Goal: Task Accomplishment & Management: Use online tool/utility

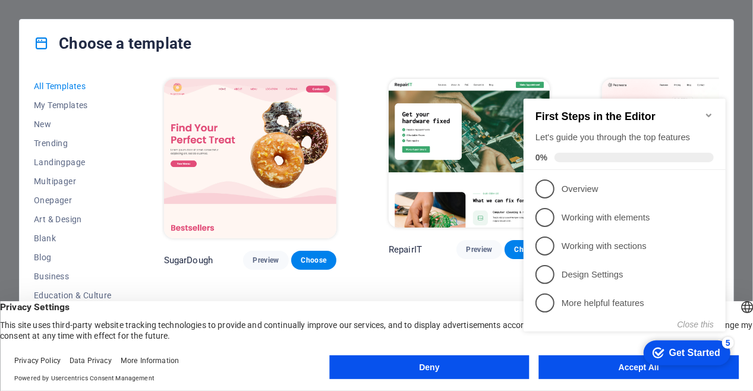
click at [561, 364] on div "checkmark Get Started 5 First Steps in the Editor Let's guide you through the t…" at bounding box center [627, 225] width 216 height 288
click at [435, 363] on button "Deny" at bounding box center [429, 368] width 200 height 24
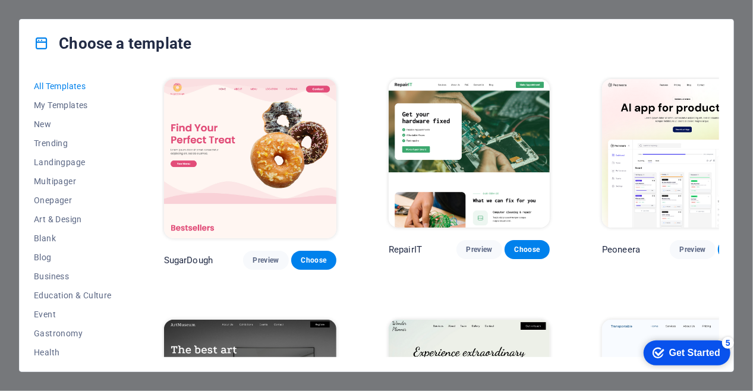
click at [722, 102] on div "All Templates My Templates New Trending Landingpage Multipager Onepager Art & D…" at bounding box center [377, 219] width 714 height 304
click at [725, 107] on div "All Templates My Templates New Trending Landingpage Multipager Onepager Art & D…" at bounding box center [377, 219] width 714 height 304
click at [58, 105] on span "My Templates" at bounding box center [73, 105] width 78 height 10
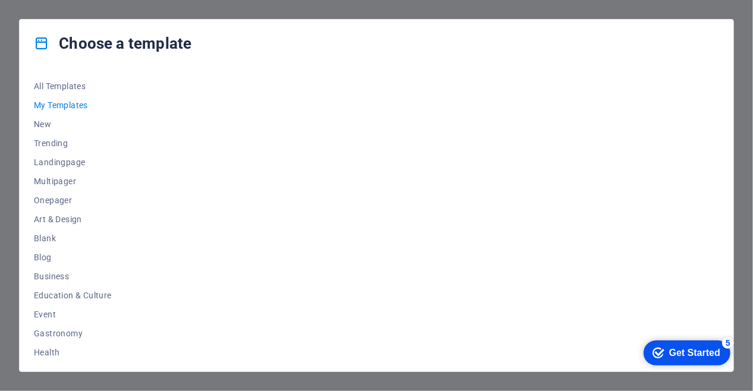
drag, startPoint x: 127, startPoint y: 143, endPoint x: 128, endPoint y: 219, distance: 75.5
click at [128, 219] on div "All Templates My Templates New Trending Landingpage Multipager Onepager Art & D…" at bounding box center [377, 219] width 714 height 304
click at [122, 230] on div "All Templates My Templates New Trending Landingpage Multipager Onepager Art & D…" at bounding box center [80, 217] width 92 height 281
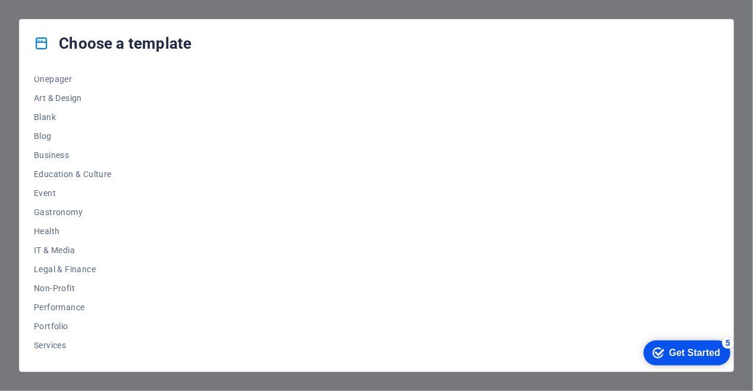
scroll to position [123, 0]
click at [54, 290] on span "Non-Profit" at bounding box center [73, 287] width 78 height 10
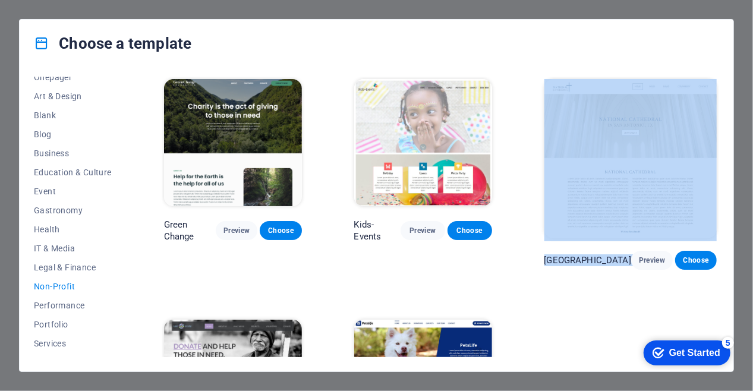
drag, startPoint x: 715, startPoint y: 177, endPoint x: 714, endPoint y: 245, distance: 68.4
click at [714, 245] on div "National Cathedral Preview Choose" at bounding box center [630, 173] width 177 height 193
click at [717, 307] on div "Green Change Preview Choose Kids-Events Preview Choose National Cathedral Previ…" at bounding box center [441, 277] width 558 height 401
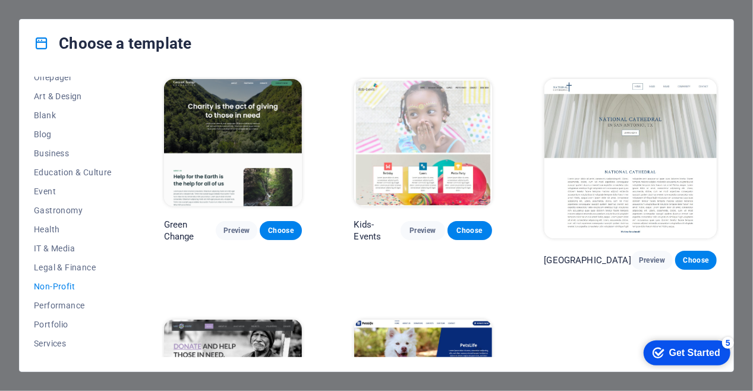
click at [717, 307] on div "Green Change Preview Choose Kids-Events Preview Choose National Cathedral Previ…" at bounding box center [441, 277] width 558 height 401
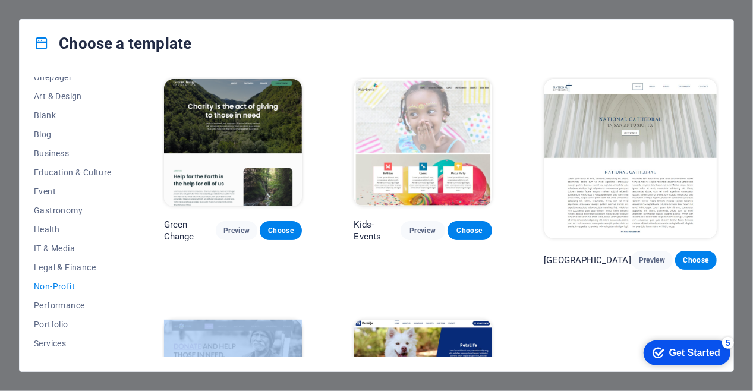
click at [717, 307] on div "Green Change Preview Choose Kids-Events Preview Choose National Cathedral Previ…" at bounding box center [441, 277] width 558 height 401
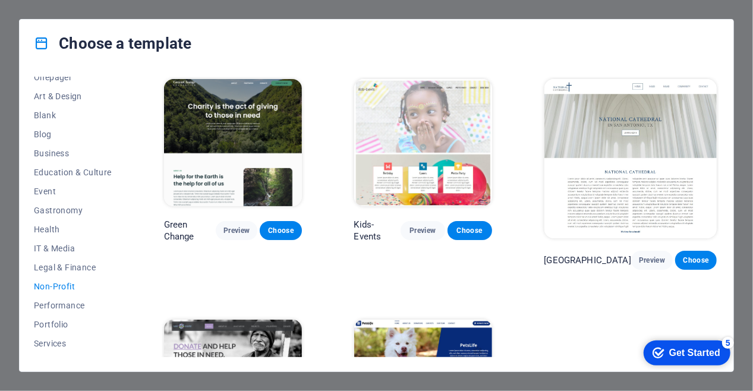
click at [598, 309] on div "Green Change Preview Choose Kids-Events Preview Choose National Cathedral Previ…" at bounding box center [441, 277] width 558 height 401
click at [215, 124] on img at bounding box center [233, 142] width 138 height 127
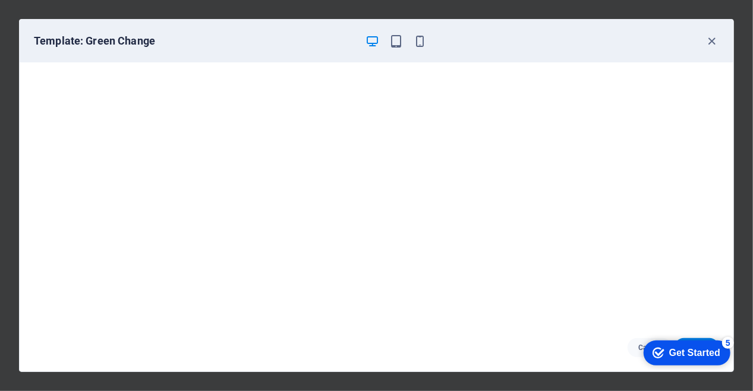
click at [727, 326] on div "Cancel Choose" at bounding box center [377, 348] width 714 height 48
click at [511, 337] on div "Cancel Choose" at bounding box center [377, 348] width 714 height 48
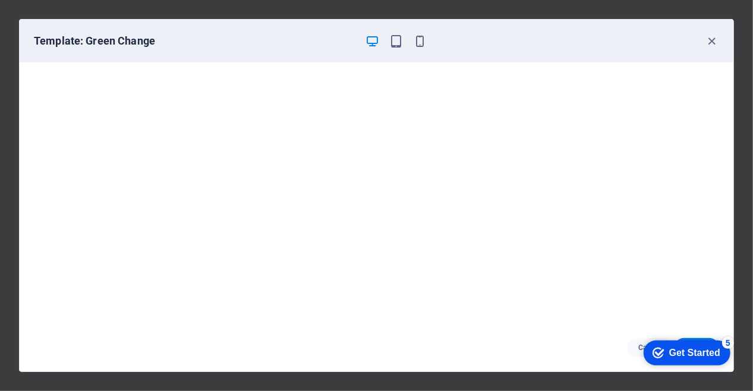
click at [671, 349] on div "Get Started" at bounding box center [694, 352] width 51 height 11
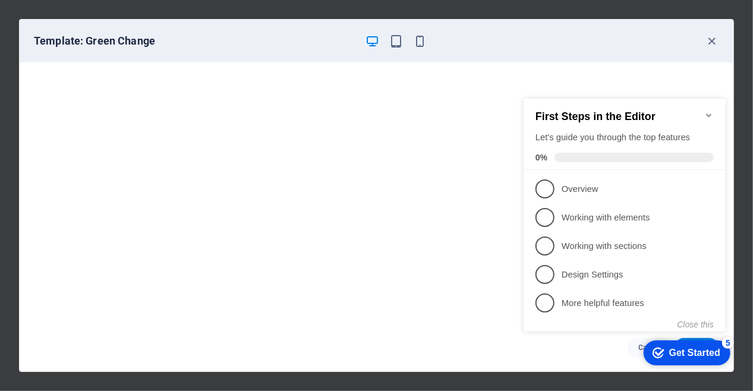
click at [620, 158] on span at bounding box center [633, 157] width 159 height 10
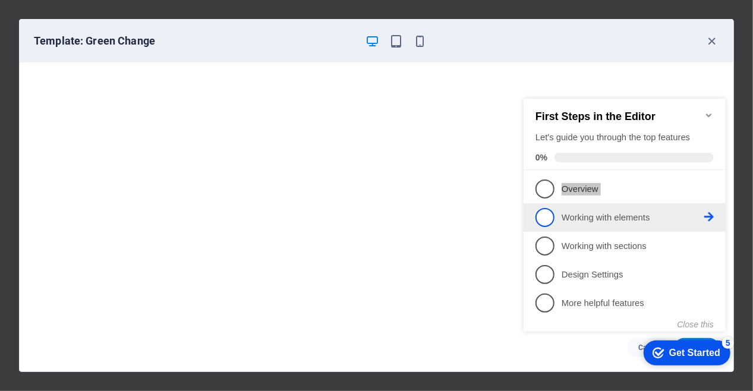
drag, startPoint x: 620, startPoint y: 158, endPoint x: 602, endPoint y: 209, distance: 54.0
click at [602, 209] on div "First Steps in the Editor Let's guide you through the top features 0% 1 Overvie…" at bounding box center [624, 213] width 202 height 231
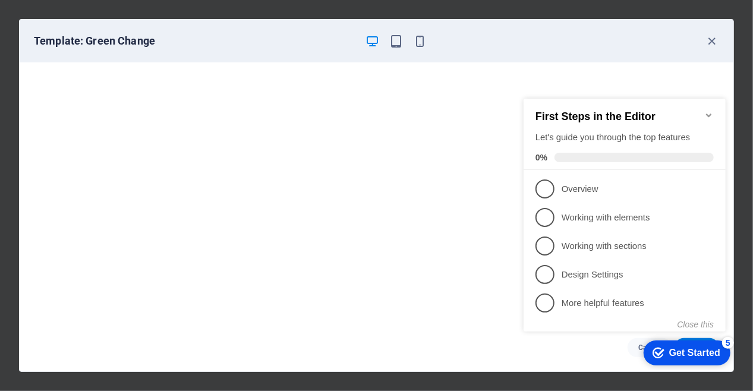
click at [695, 353] on div "Get Started" at bounding box center [694, 352] width 51 height 11
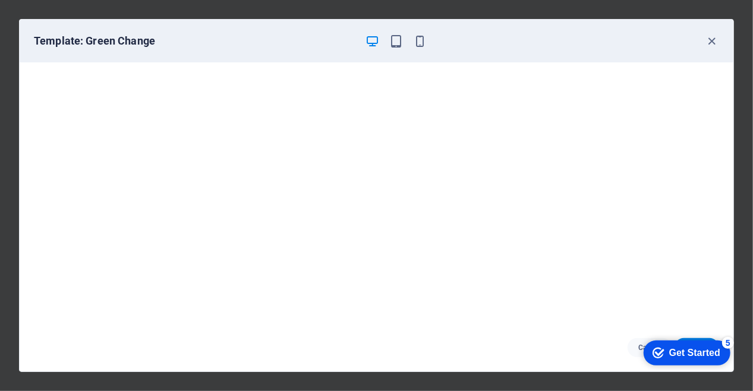
click at [720, 358] on div "Get Started" at bounding box center [694, 352] width 51 height 11
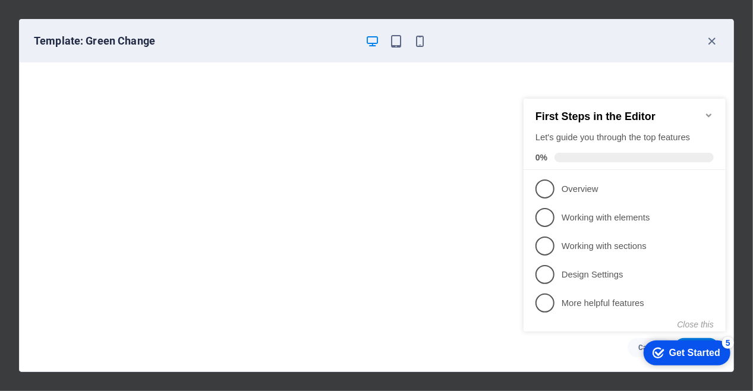
click at [734, 137] on div "checkmark Get Started 5 First Steps in the Editor Let's guide you through the t…" at bounding box center [627, 225] width 216 height 288
click at [426, 45] on icon "button" at bounding box center [420, 41] width 14 height 14
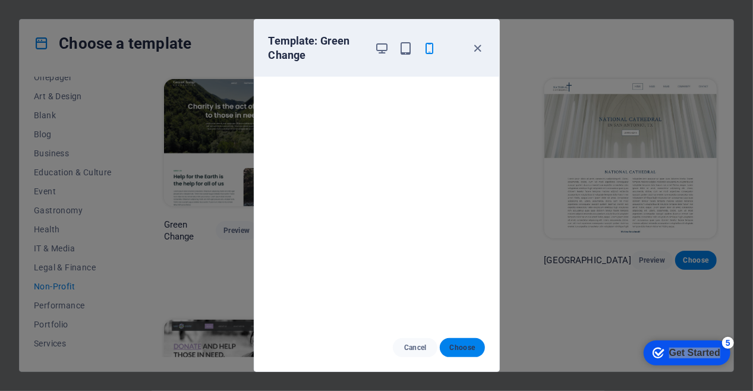
click at [461, 349] on span "Choose" at bounding box center [463, 348] width 26 height 10
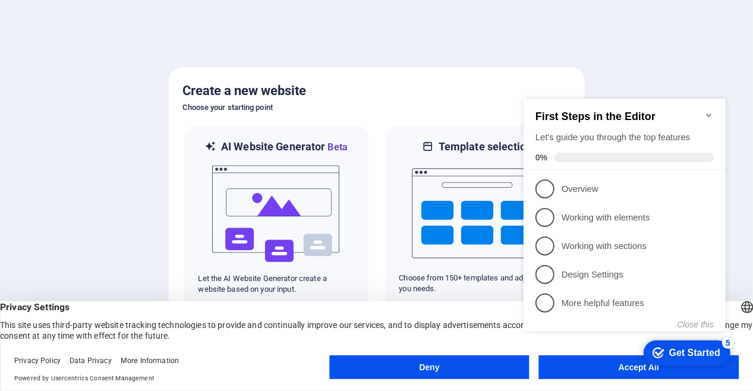
click at [621, 365] on div "checkmark Get Started 5 First Steps in the Editor Let's guide you through the t…" at bounding box center [627, 225] width 216 height 288
click at [448, 368] on button "Deny" at bounding box center [429, 368] width 200 height 24
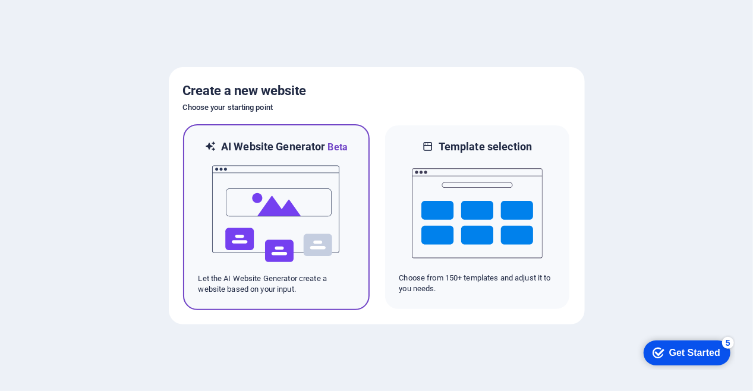
click at [304, 224] on img at bounding box center [276, 214] width 131 height 119
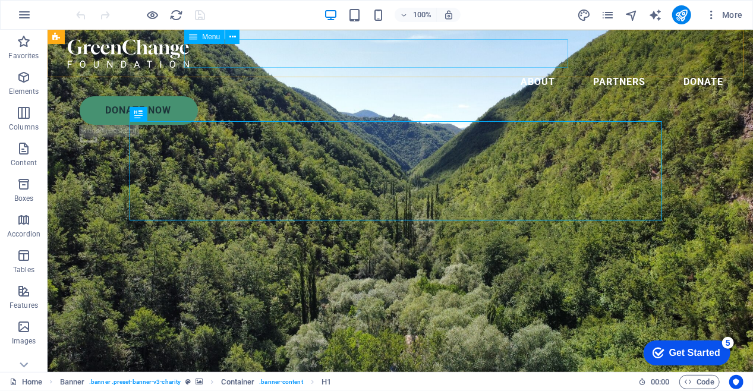
click at [375, 67] on nav "About Partners Donate" at bounding box center [400, 81] width 666 height 29
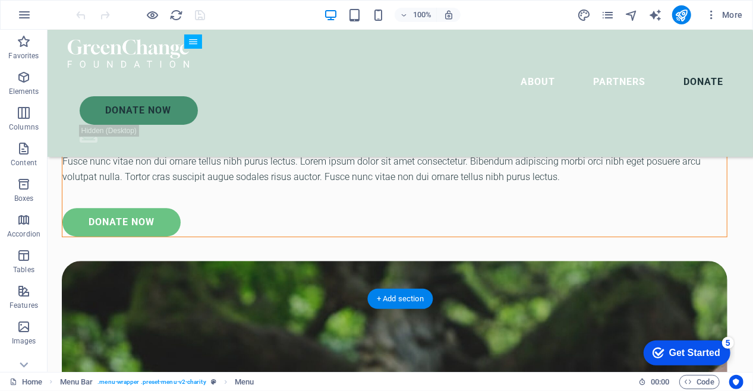
scroll to position [3697, 0]
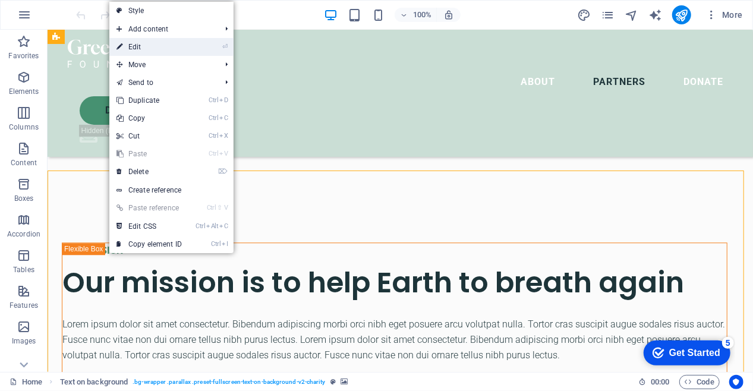
click at [142, 48] on link "⏎ Edit" at bounding box center [149, 47] width 80 height 18
select select "px"
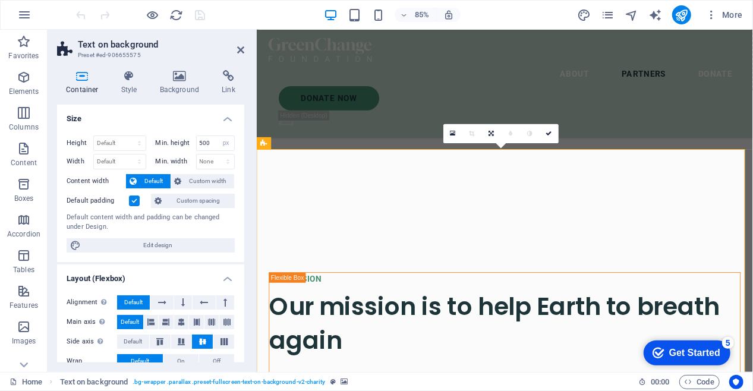
scroll to position [3787, 0]
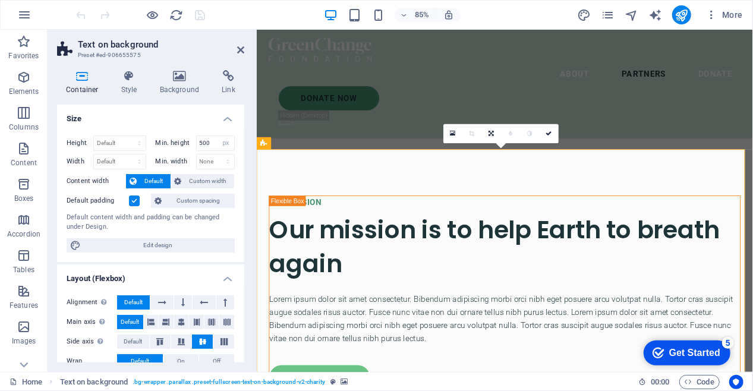
click at [454, 133] on icon at bounding box center [452, 133] width 5 height 7
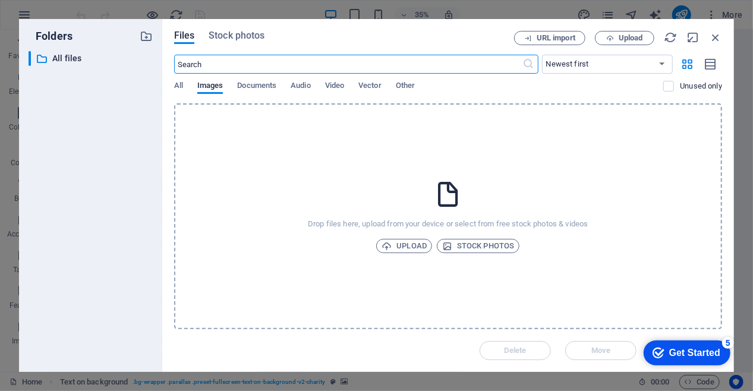
scroll to position [4104, 0]
click at [414, 247] on span "Upload" at bounding box center [404, 246] width 45 height 14
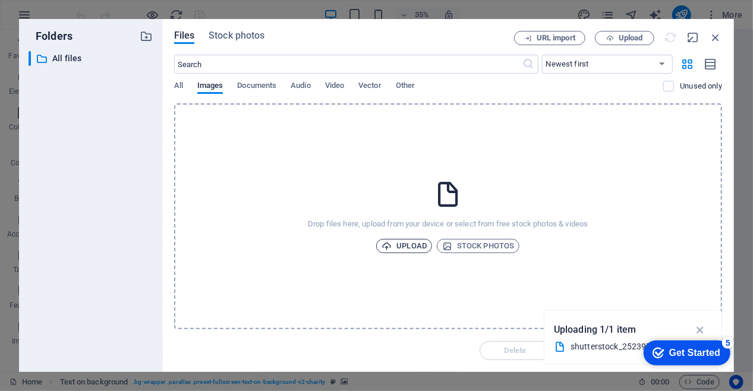
click at [400, 242] on span "Upload" at bounding box center [404, 246] width 45 height 14
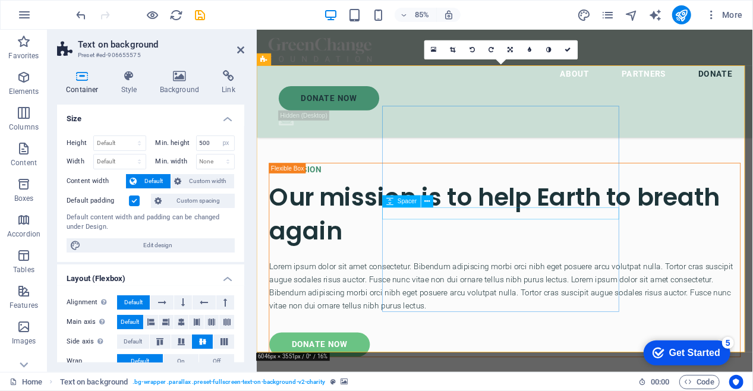
scroll to position [3906, 0]
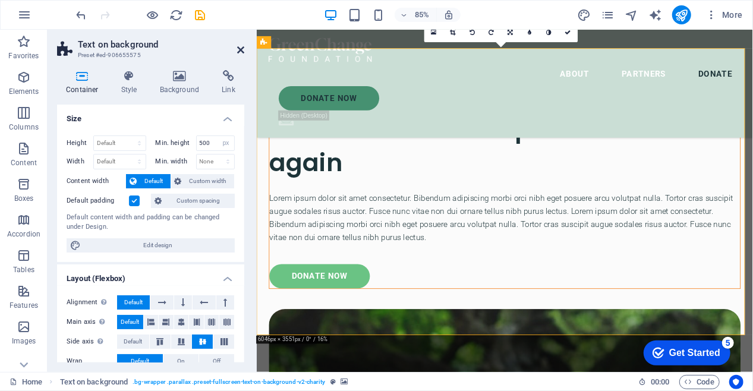
click at [241, 47] on icon at bounding box center [240, 50] width 7 height 10
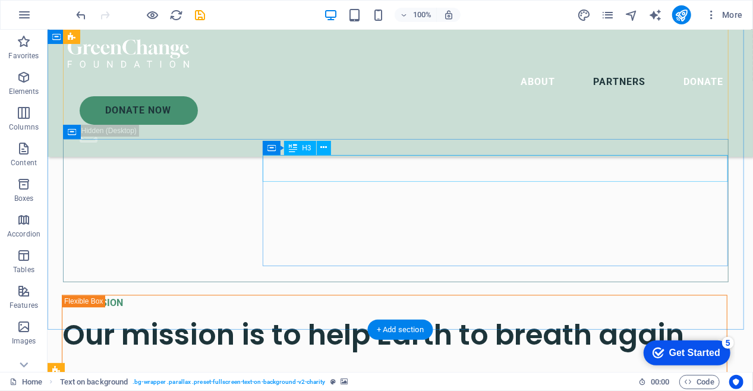
scroll to position [3489, 0]
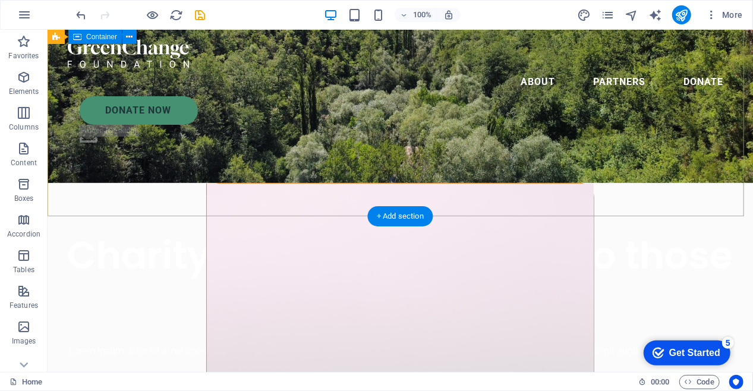
scroll to position [0, 0]
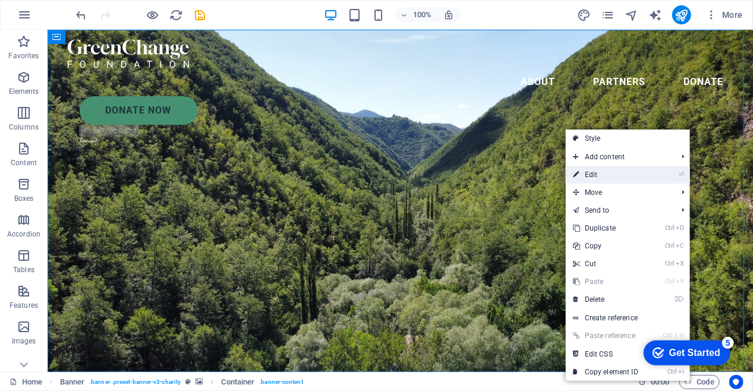
click at [587, 171] on link "⏎ Edit" at bounding box center [606, 175] width 80 height 18
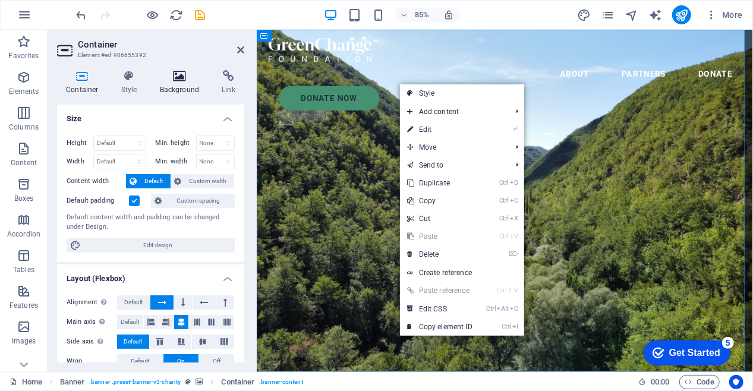
click at [184, 72] on icon at bounding box center [180, 76] width 58 height 12
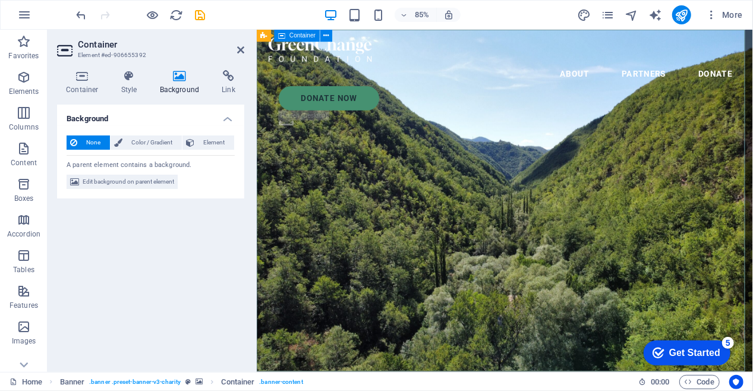
click at [172, 88] on h4 "Background" at bounding box center [182, 82] width 62 height 25
click at [104, 183] on span "Edit background on parent element" at bounding box center [129, 182] width 92 height 14
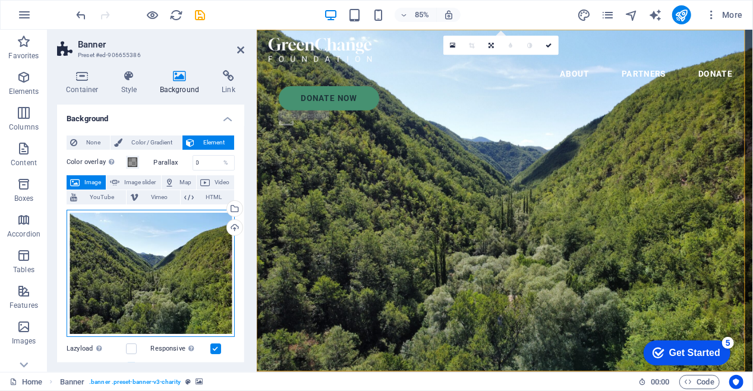
click at [194, 299] on div "Drag files here, click to choose files or select files from Files or our free s…" at bounding box center [151, 274] width 168 height 128
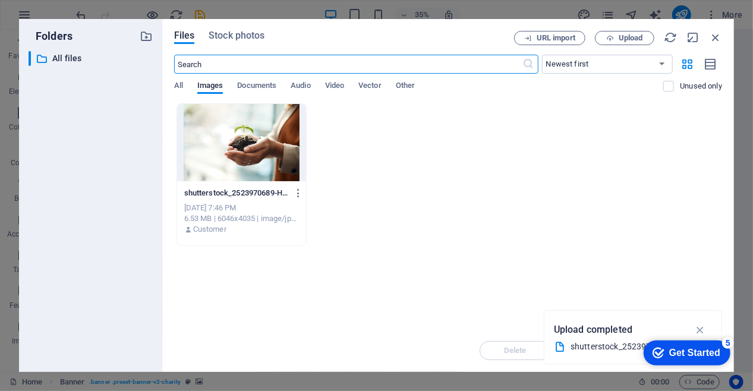
click at [245, 152] on div at bounding box center [242, 142] width 130 height 77
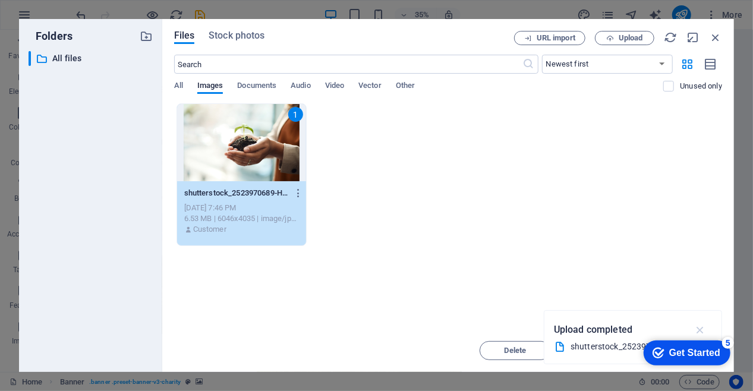
click at [703, 327] on icon "button" at bounding box center [701, 329] width 14 height 13
drag, startPoint x: 470, startPoint y: 39, endPoint x: 472, endPoint y: 18, distance: 20.9
click at [454, 14] on div "Folders ​ All files All files Files Stock photos URL import Upload ​ Newest fir…" at bounding box center [376, 195] width 753 height 391
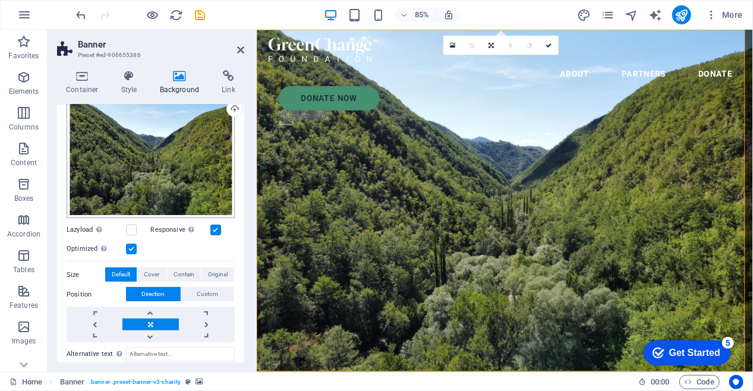
scroll to position [59, 0]
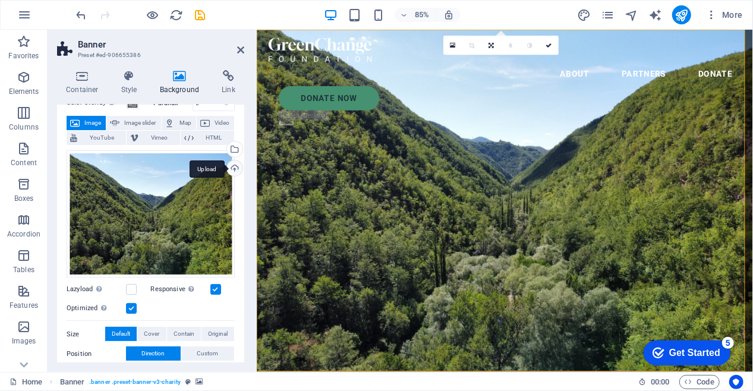
click at [232, 168] on div "Upload" at bounding box center [234, 170] width 18 height 18
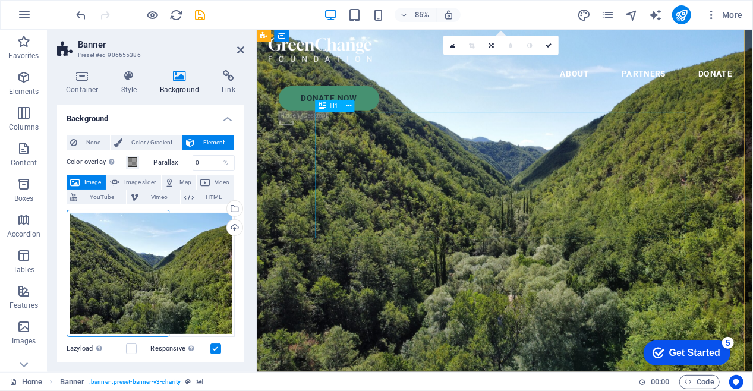
click at [175, 90] on h4 "Background" at bounding box center [182, 82] width 62 height 25
click at [85, 183] on span "Image" at bounding box center [92, 182] width 19 height 14
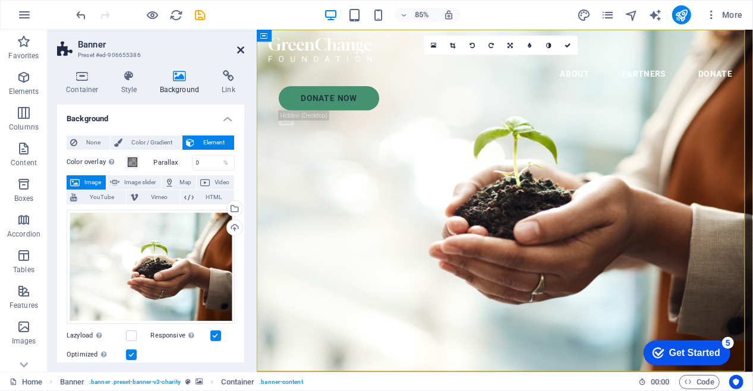
click at [238, 47] on icon at bounding box center [240, 50] width 7 height 10
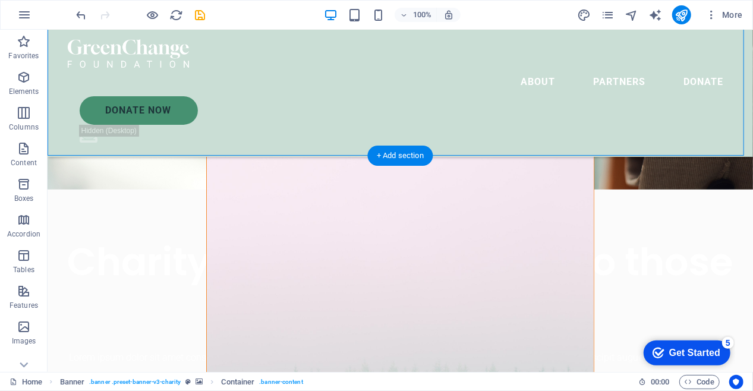
scroll to position [238, 0]
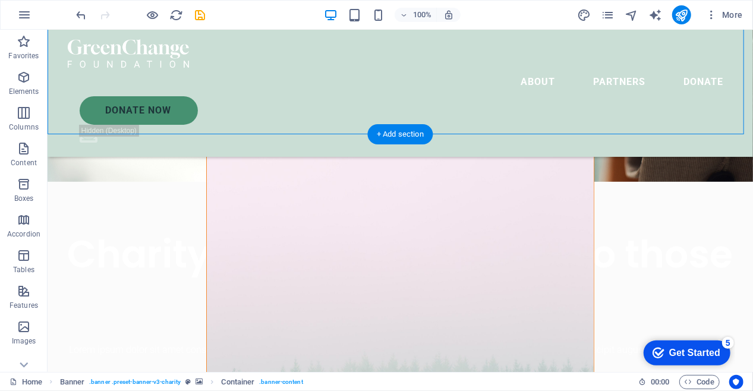
click at [490, 172] on figure at bounding box center [399, 364] width 387 height 461
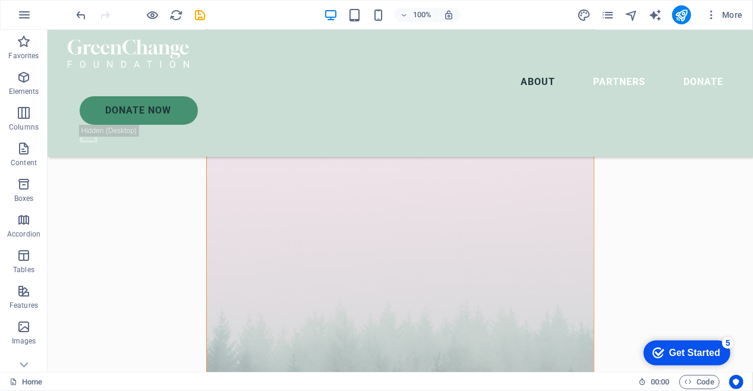
scroll to position [0, 0]
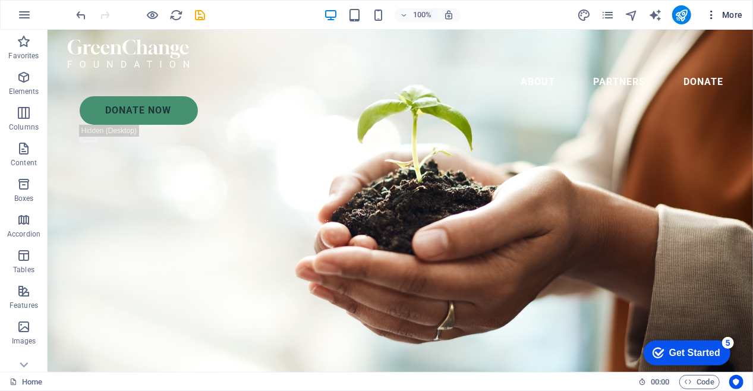
click at [738, 12] on span "More" at bounding box center [724, 15] width 37 height 12
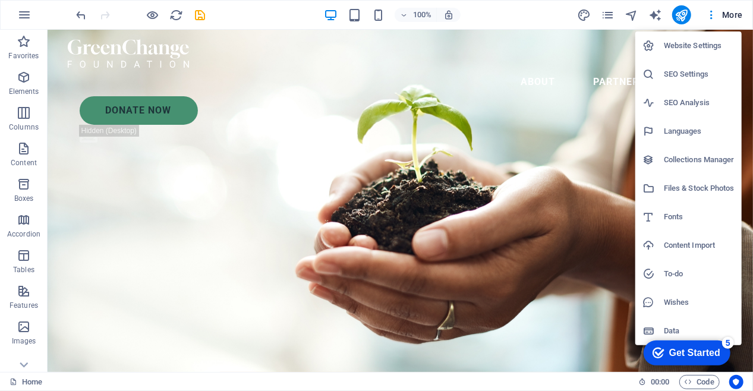
drag, startPoint x: 580, startPoint y: 19, endPoint x: 423, endPoint y: 21, distance: 157.0
click at [456, 25] on div at bounding box center [376, 195] width 753 height 391
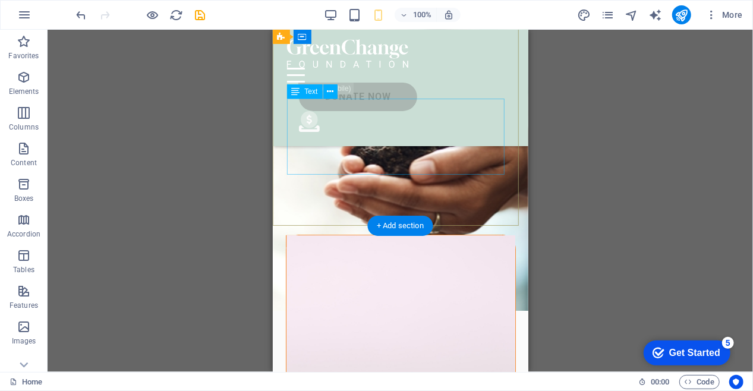
scroll to position [119, 0]
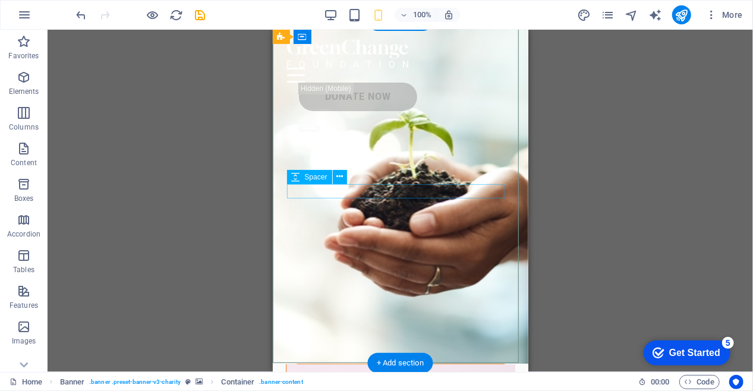
scroll to position [0, 0]
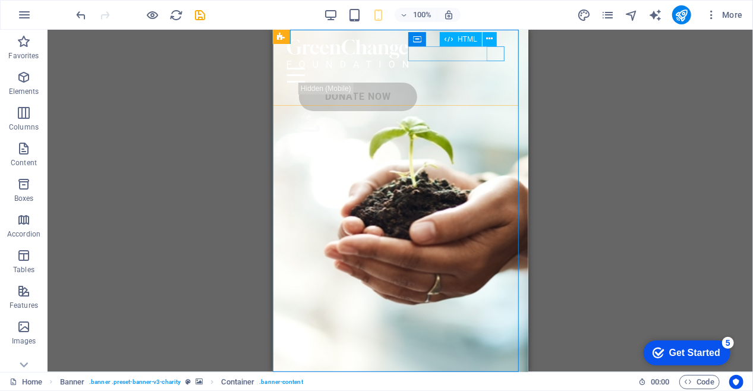
click at [495, 67] on div at bounding box center [400, 74] width 227 height 15
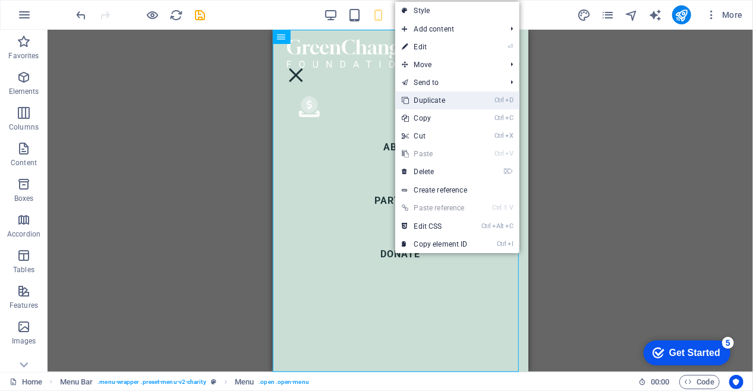
click at [451, 98] on link "Ctrl D Duplicate" at bounding box center [435, 101] width 80 height 18
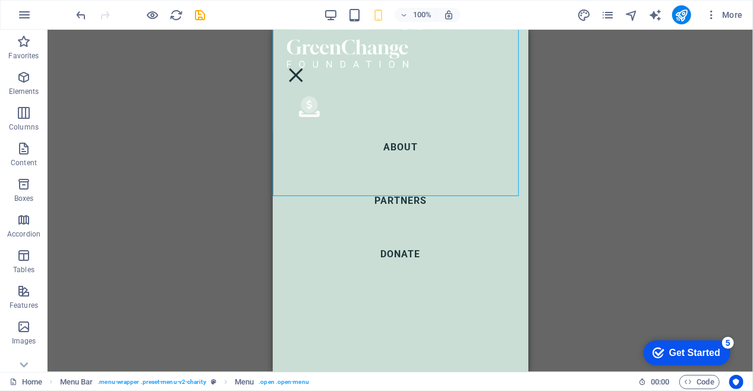
scroll to position [178, 0]
click at [407, 154] on nav "About Partners Donate" at bounding box center [400, 200] width 256 height 343
click at [399, 197] on nav "About Partners Donate" at bounding box center [400, 200] width 256 height 343
click at [677, 73] on div "Drag here to replace the existing content. Press “Ctrl” if you want to create a…" at bounding box center [401, 201] width 706 height 343
click at [107, 65] on div "Drag here to replace the existing content. Press “Ctrl” if you want to create a…" at bounding box center [401, 201] width 706 height 343
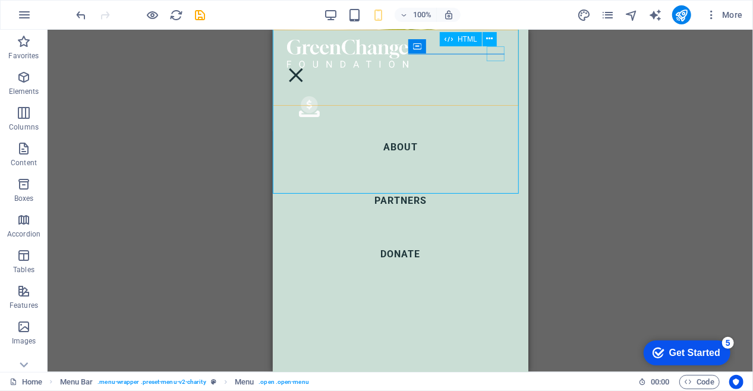
click at [304, 67] on div at bounding box center [296, 74] width 18 height 15
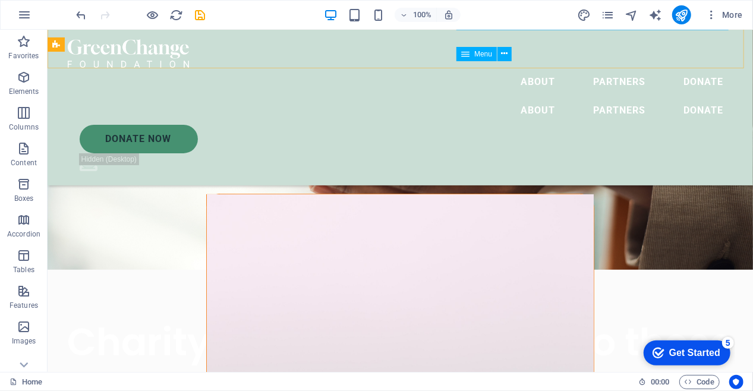
scroll to position [0, 0]
